Goal: Check status: Check status

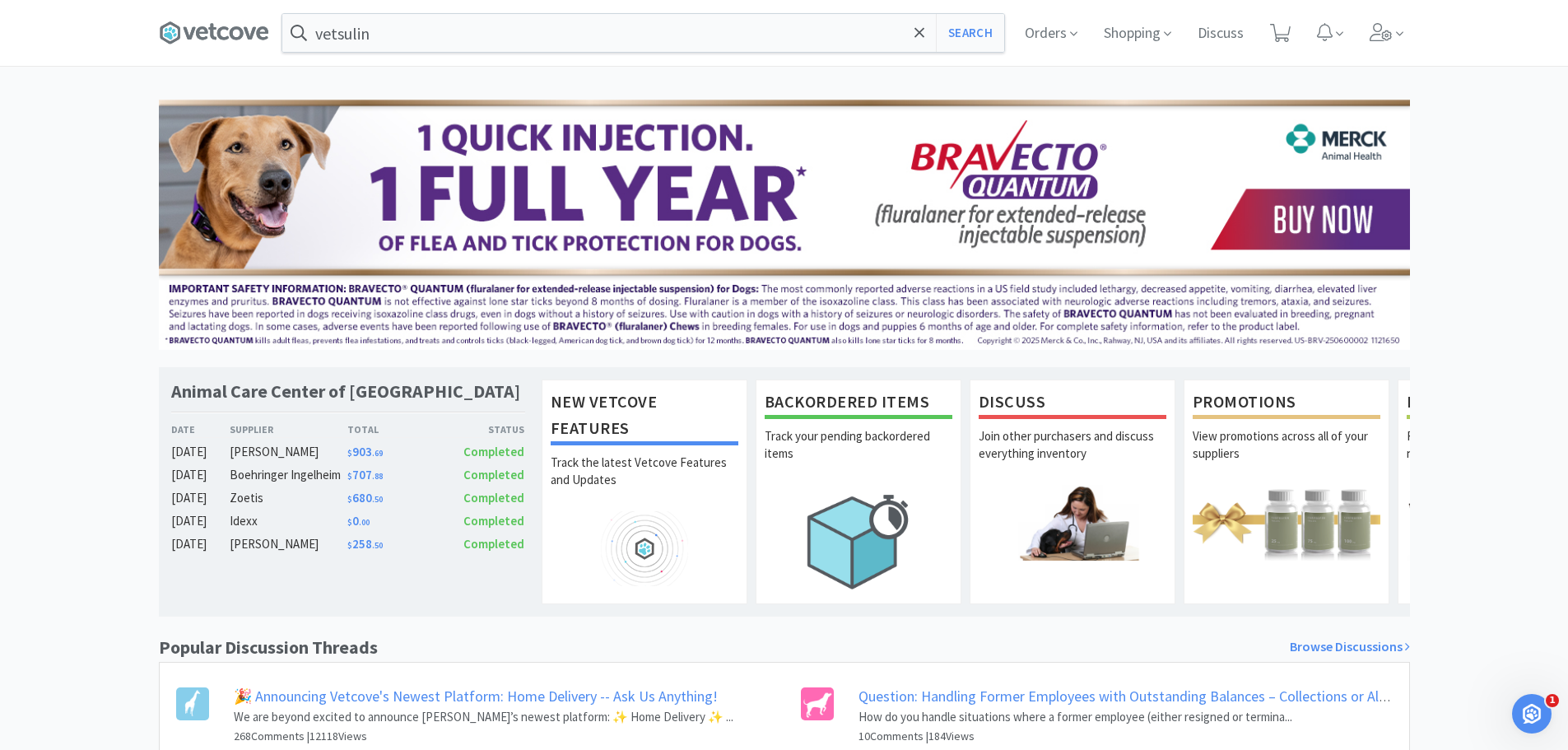
click at [174, 19] on span at bounding box center [220, 33] width 124 height 66
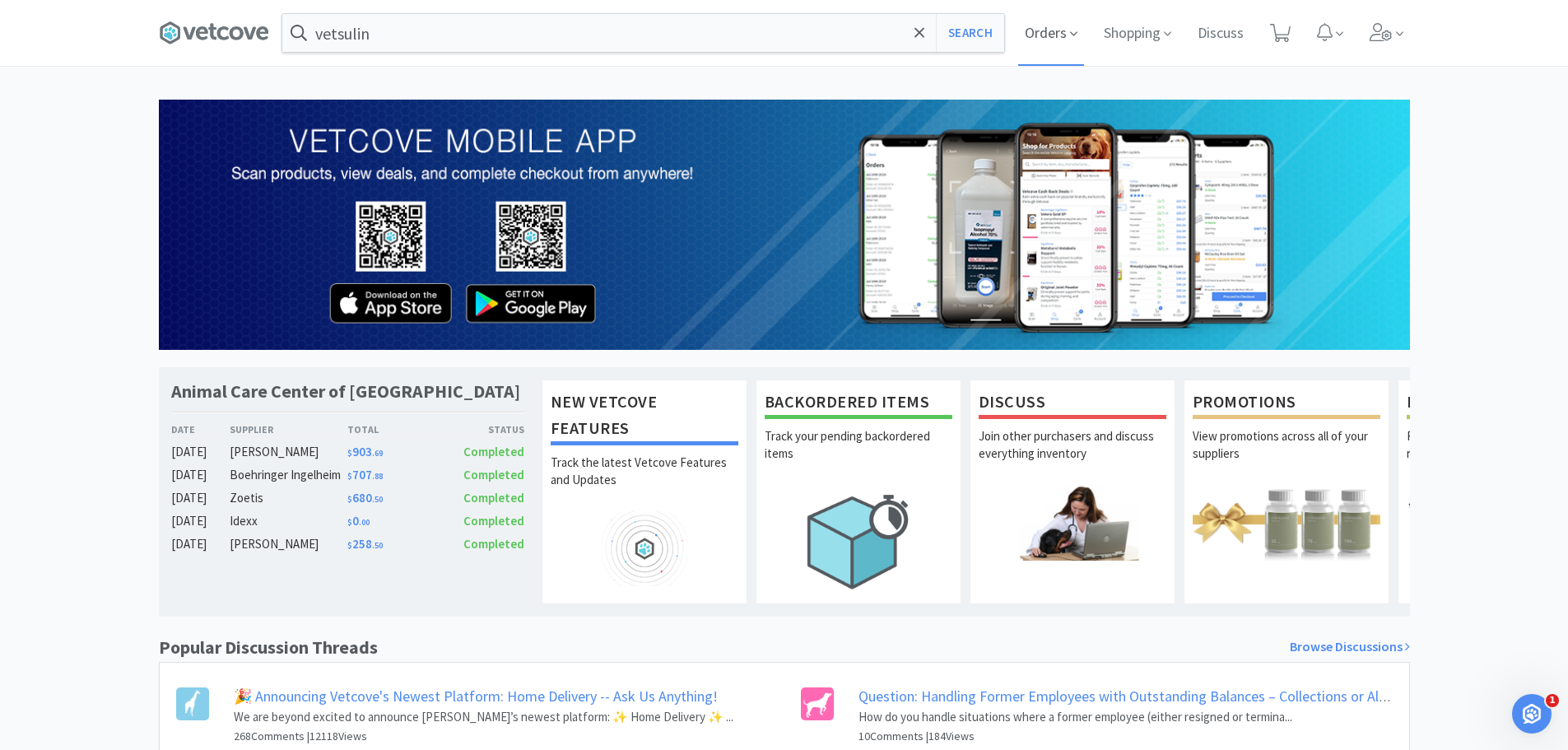
click at [1054, 42] on span "Orders" at bounding box center [1051, 33] width 66 height 66
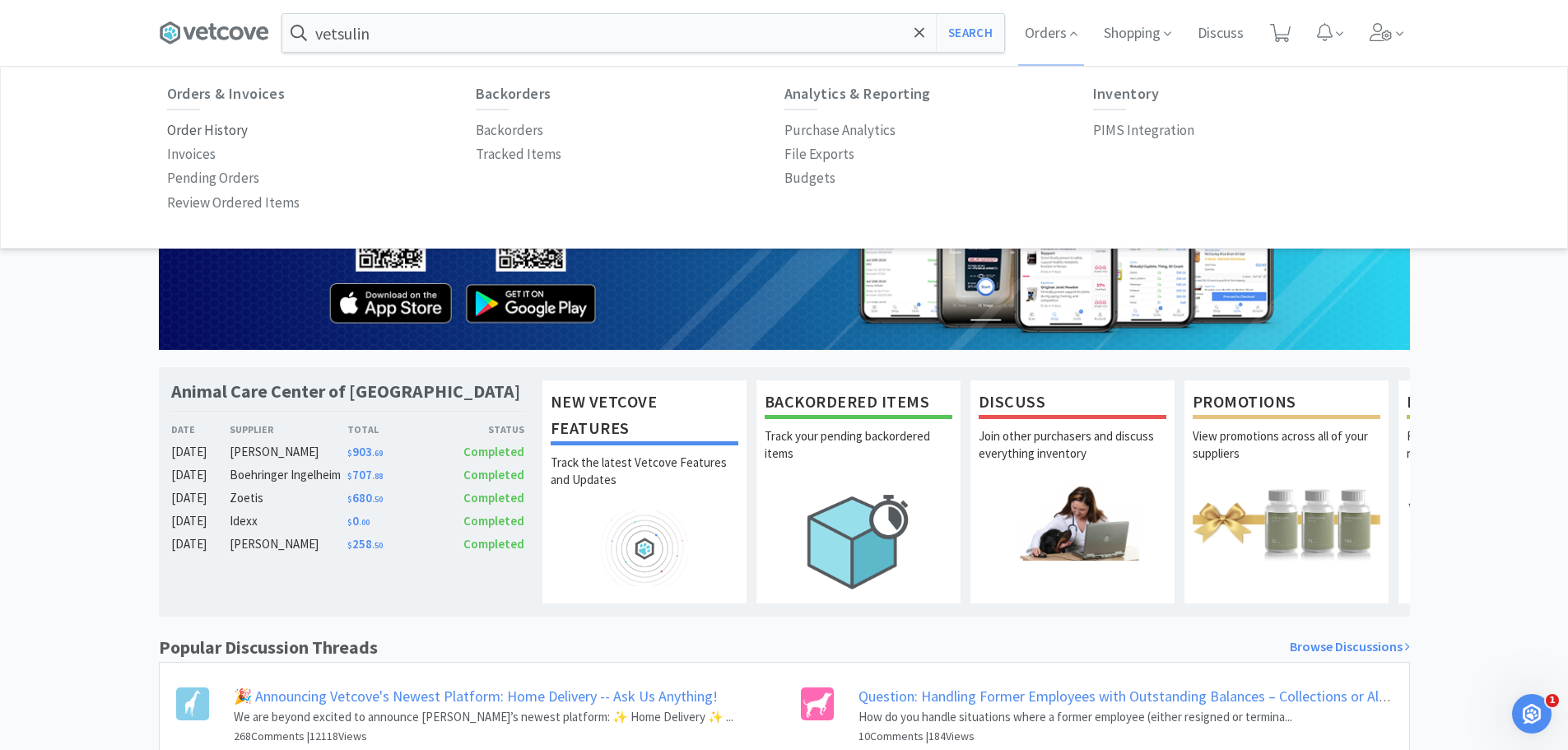
click at [195, 123] on p "Order History" at bounding box center [207, 131] width 81 height 22
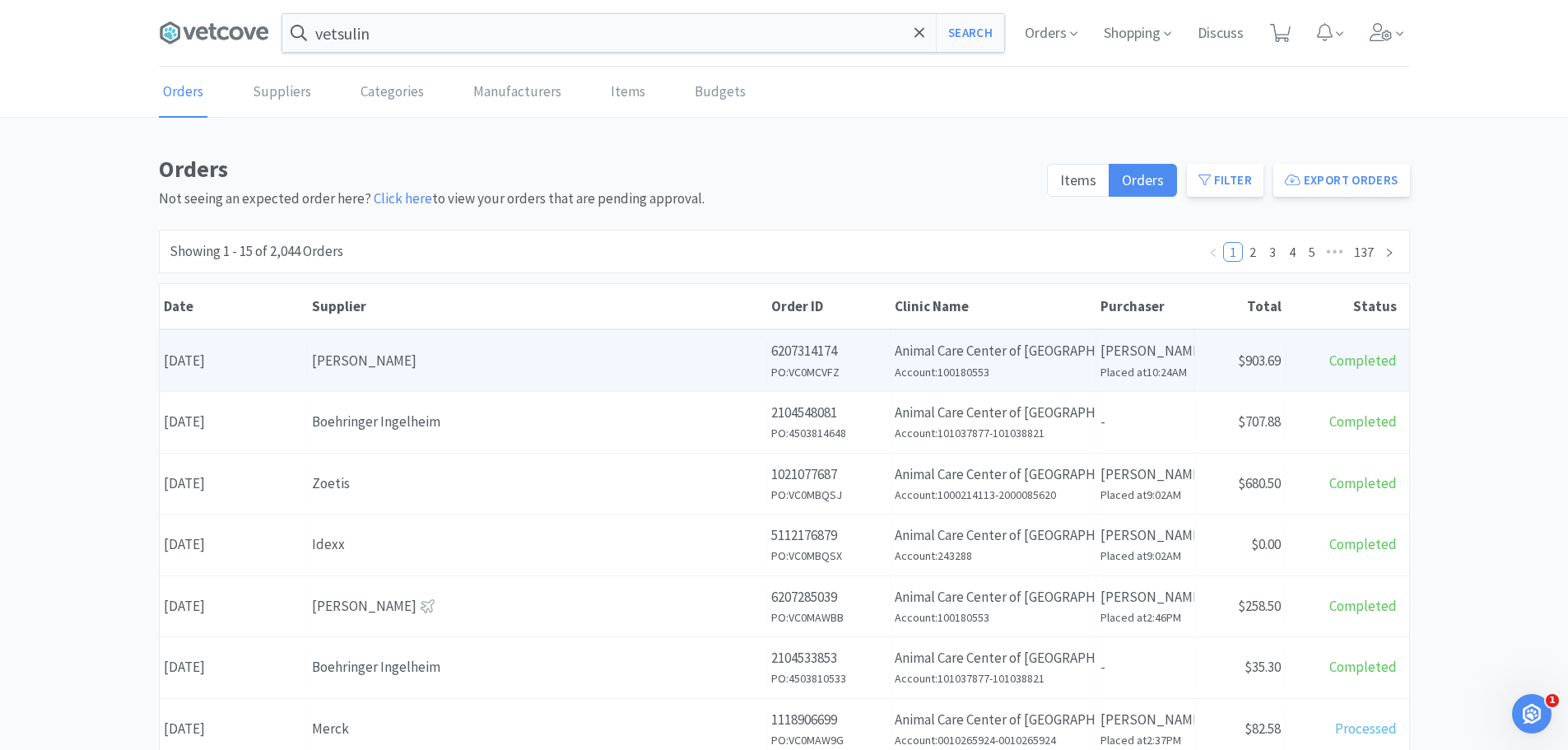
click at [531, 363] on div "[PERSON_NAME]" at bounding box center [537, 361] width 450 height 22
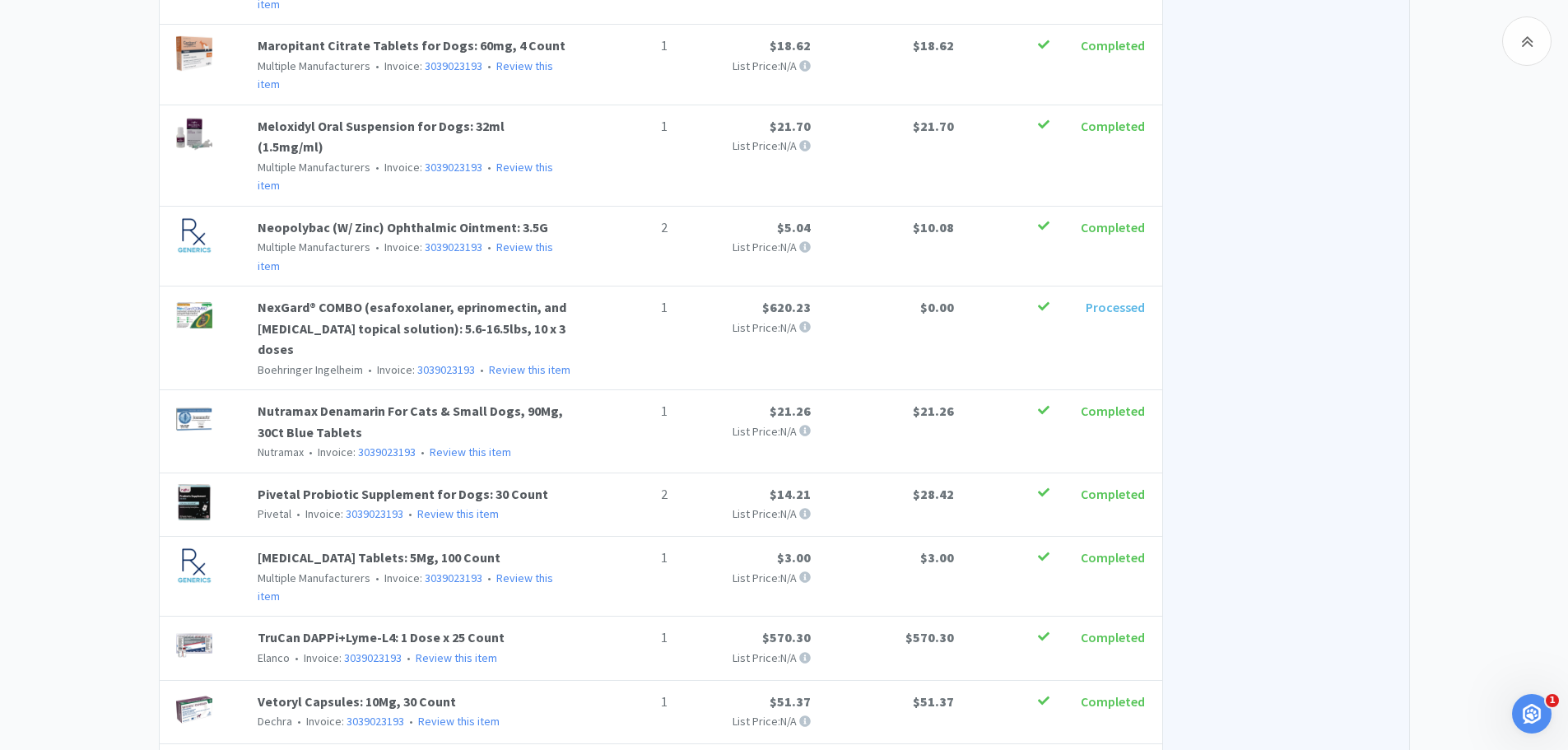
scroll to position [1087, 0]
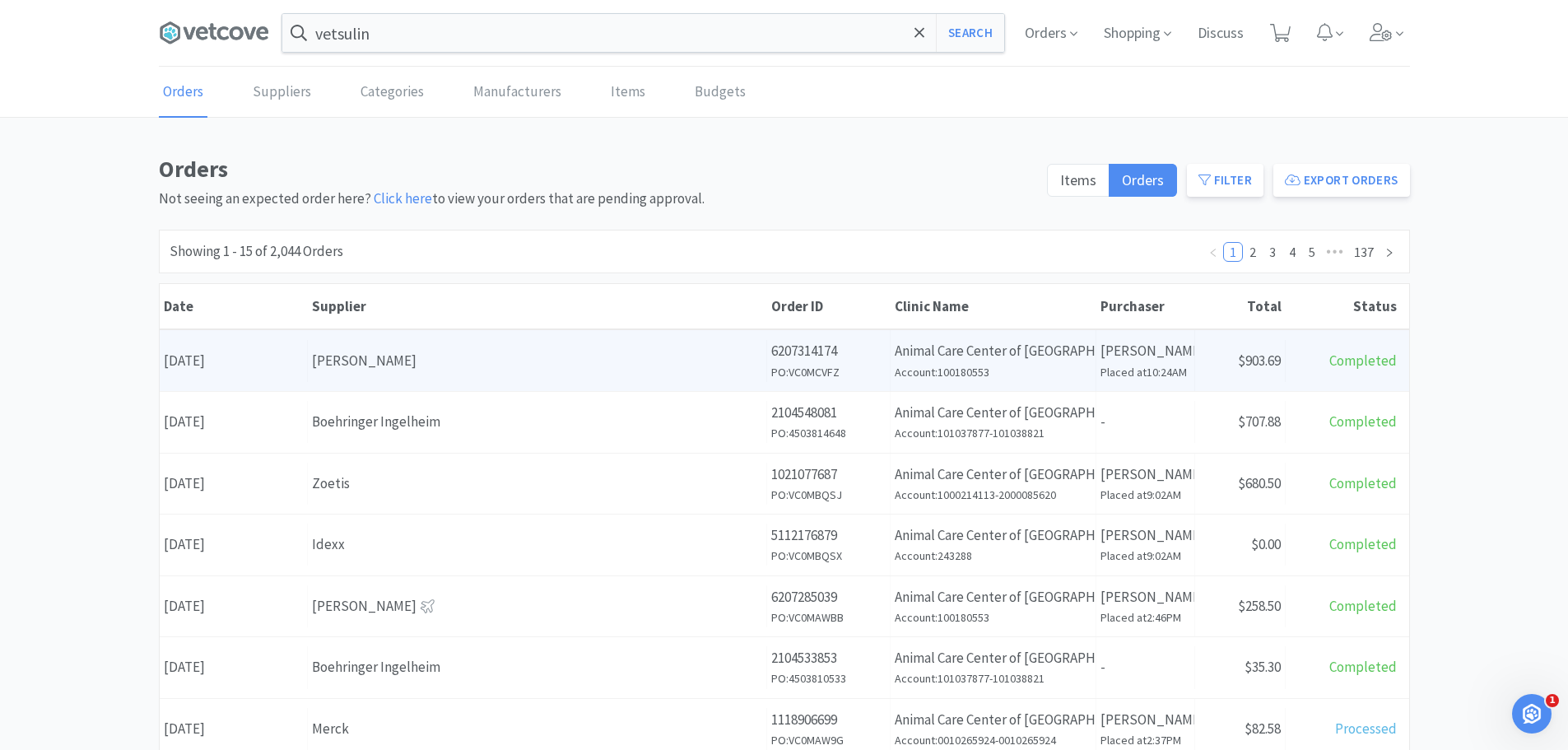
click at [556, 351] on div "[PERSON_NAME]" at bounding box center [537, 361] width 450 height 22
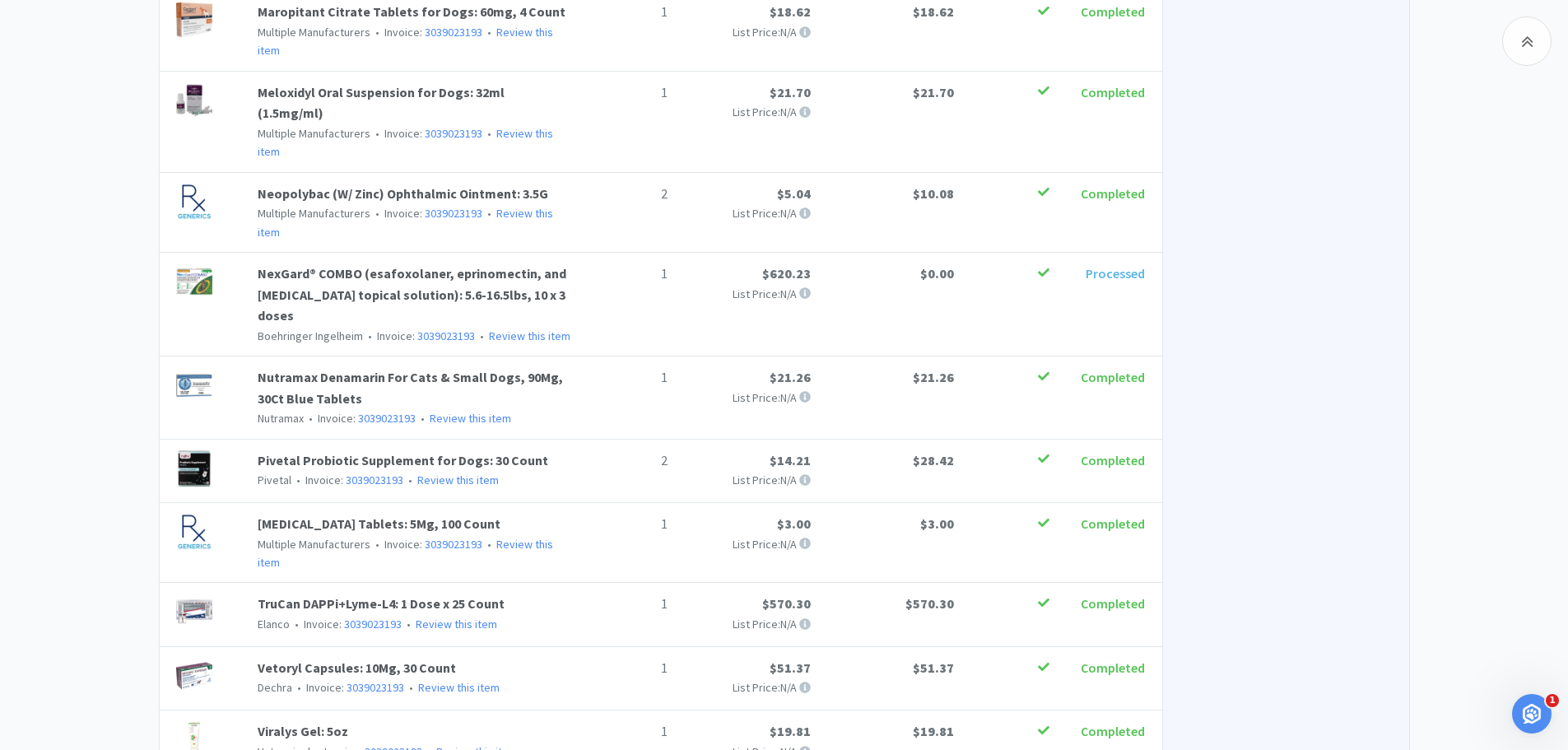
scroll to position [1087, 0]
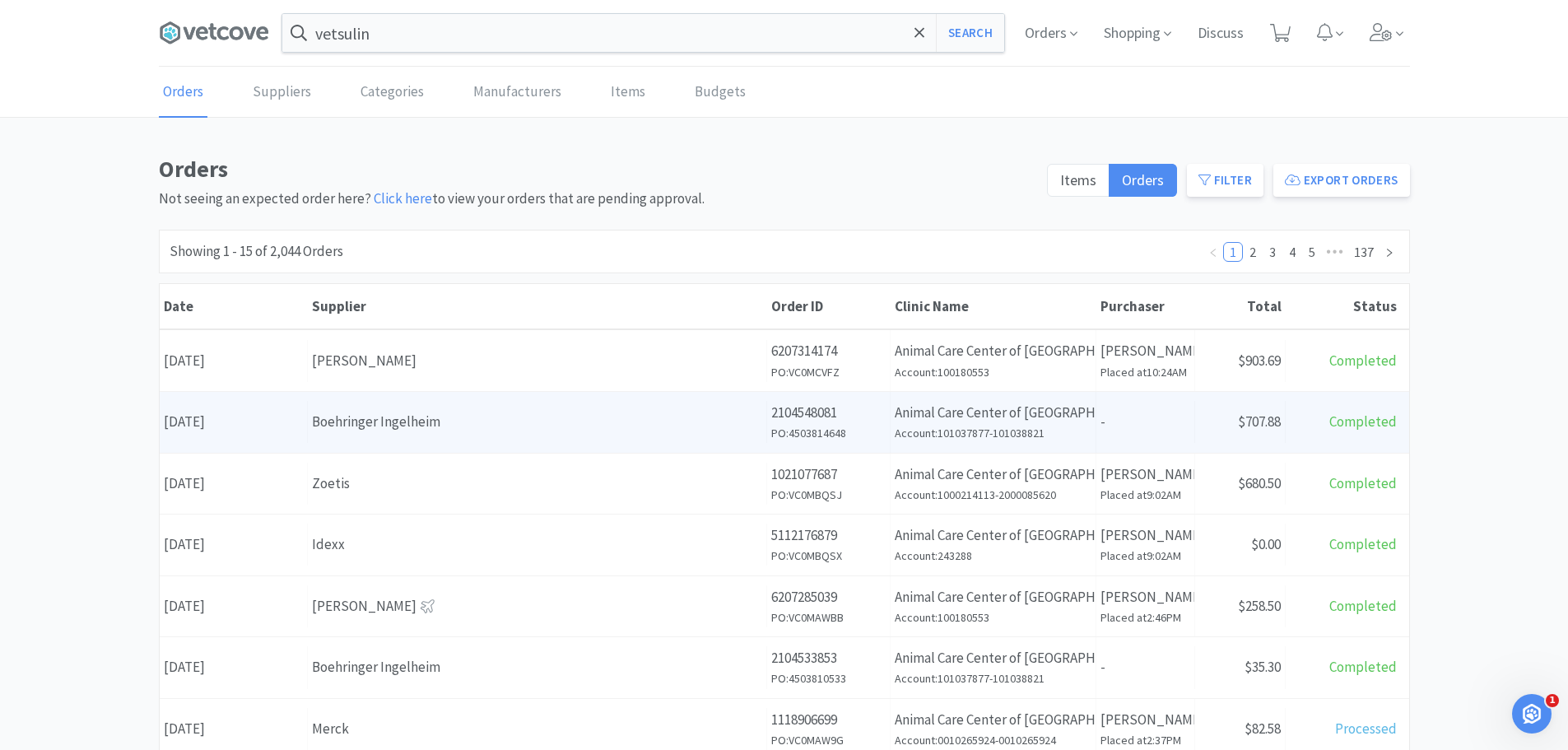
click at [533, 440] on div "Supplier Boehringer Ingelheim" at bounding box center [537, 422] width 459 height 42
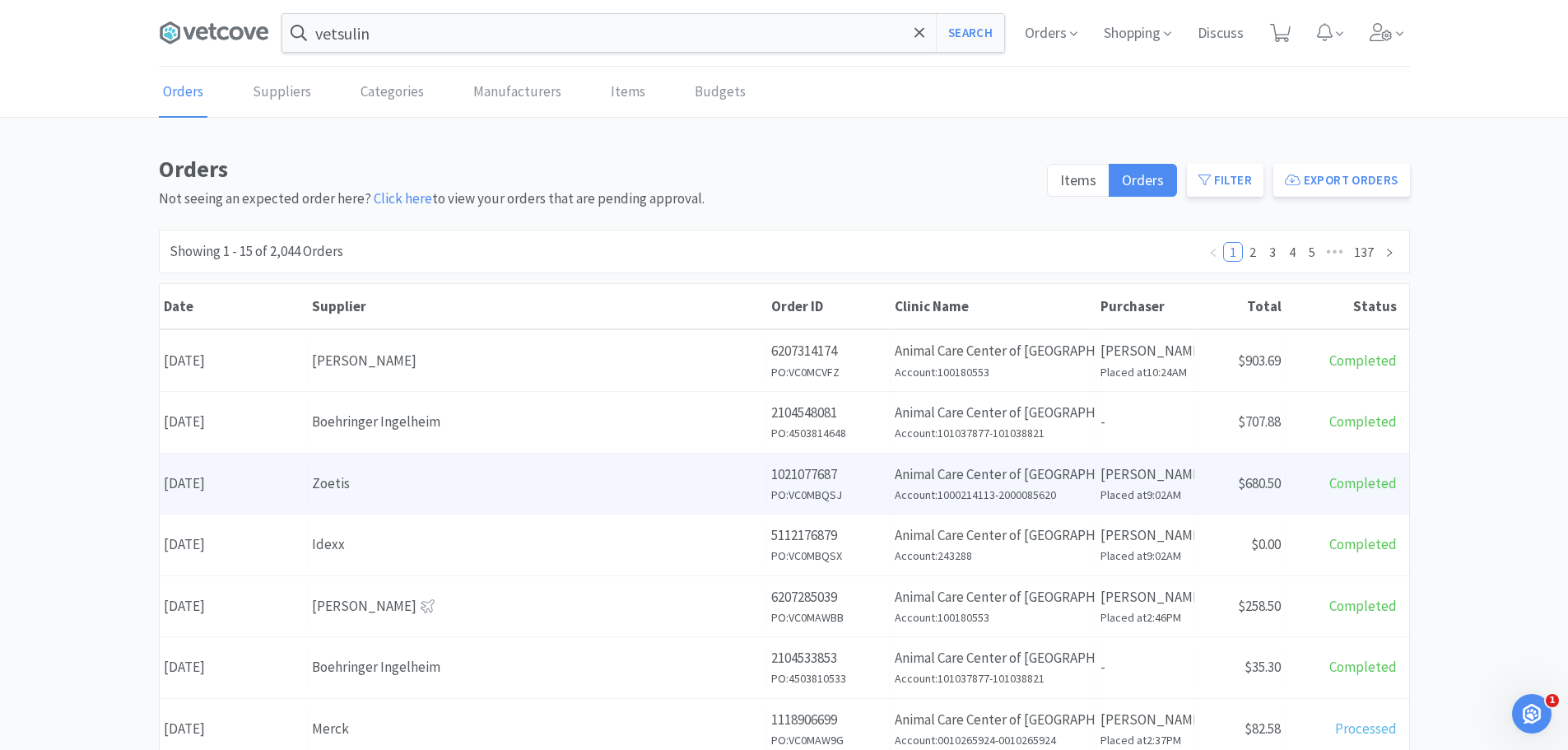
click at [414, 484] on div "Zoetis" at bounding box center [537, 484] width 450 height 22
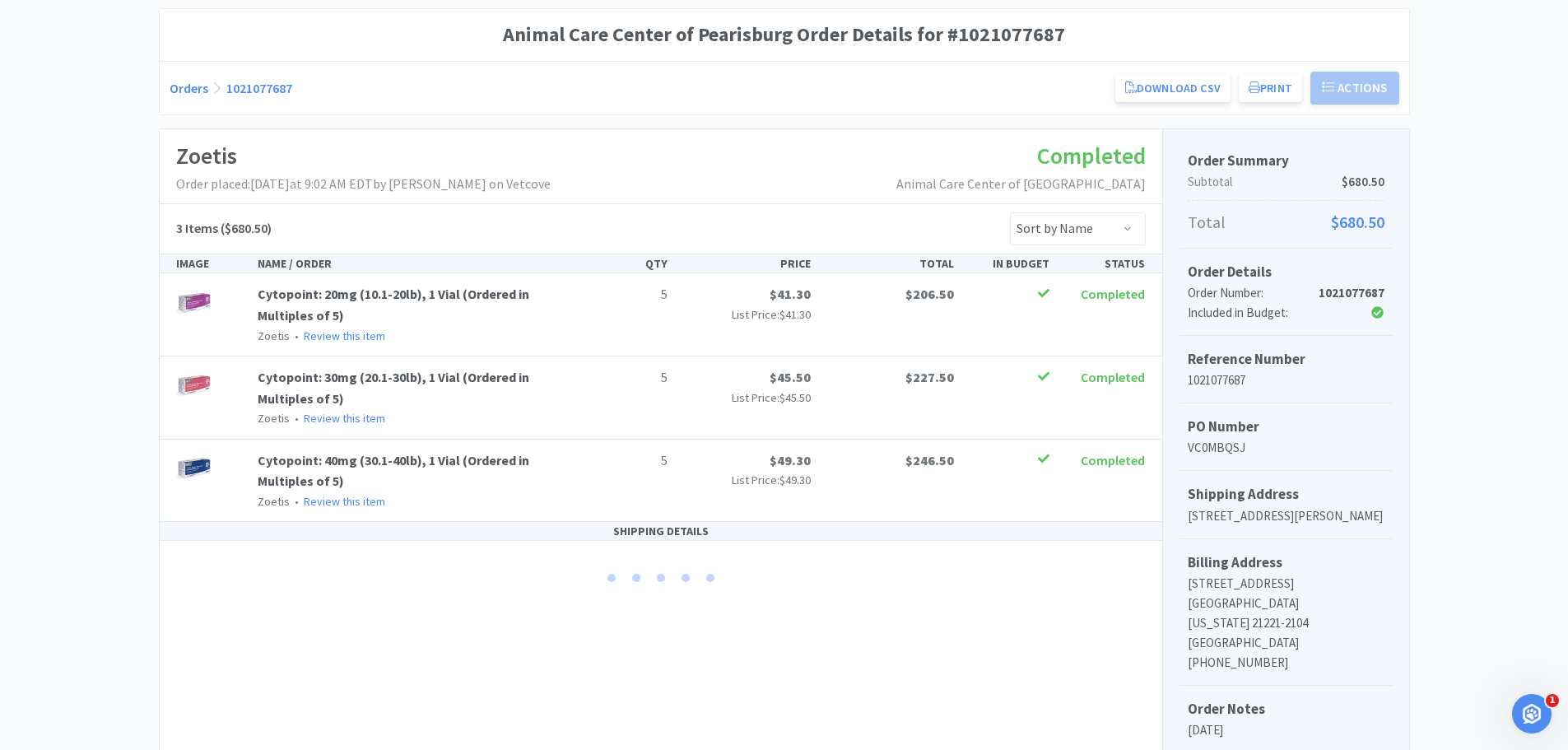
scroll to position [165, 0]
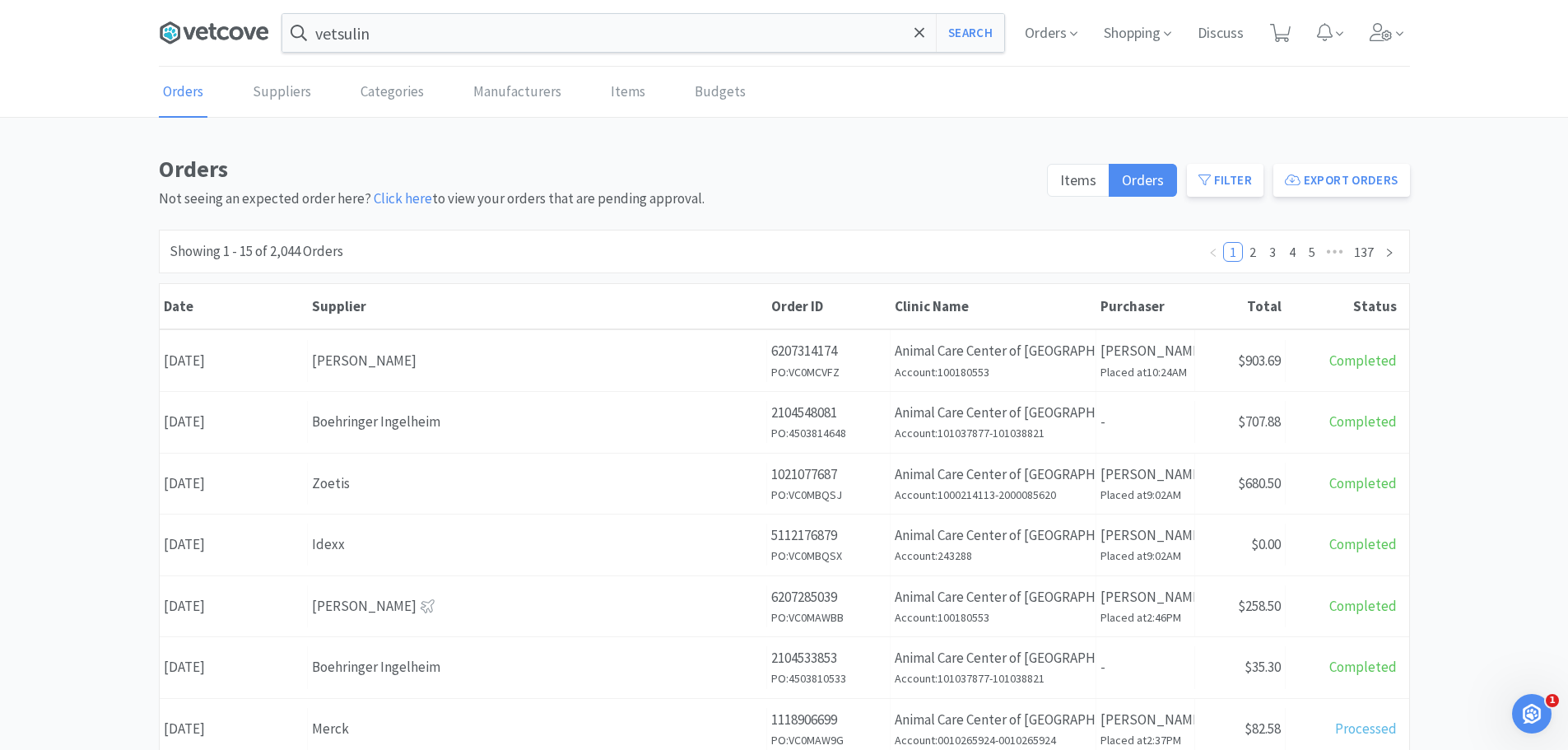
click at [237, 32] on icon at bounding box center [214, 32] width 110 height 25
